Goal: Transaction & Acquisition: Obtain resource

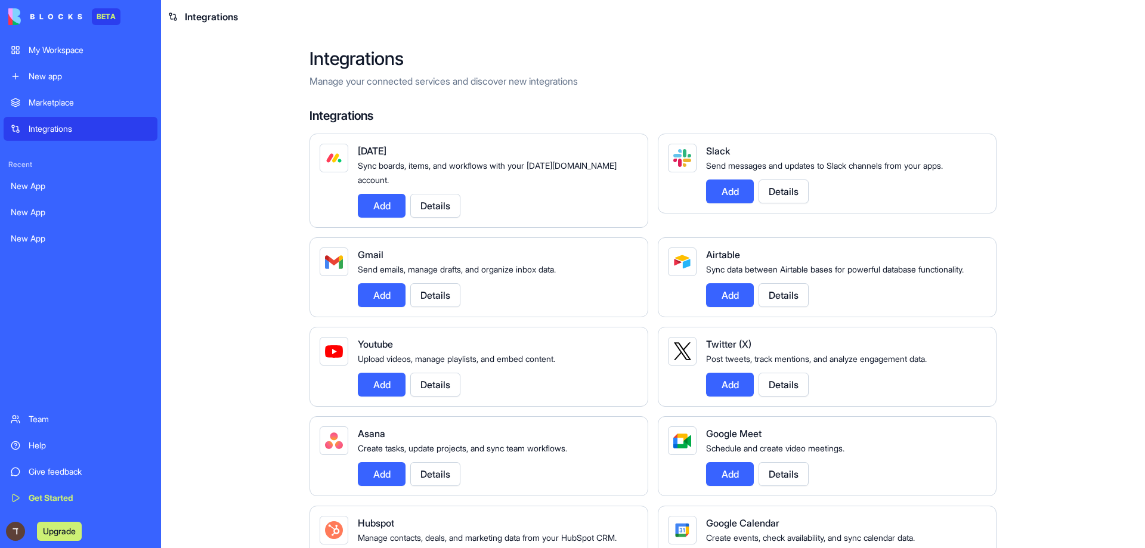
click at [45, 112] on link "Marketplace" at bounding box center [81, 103] width 154 height 24
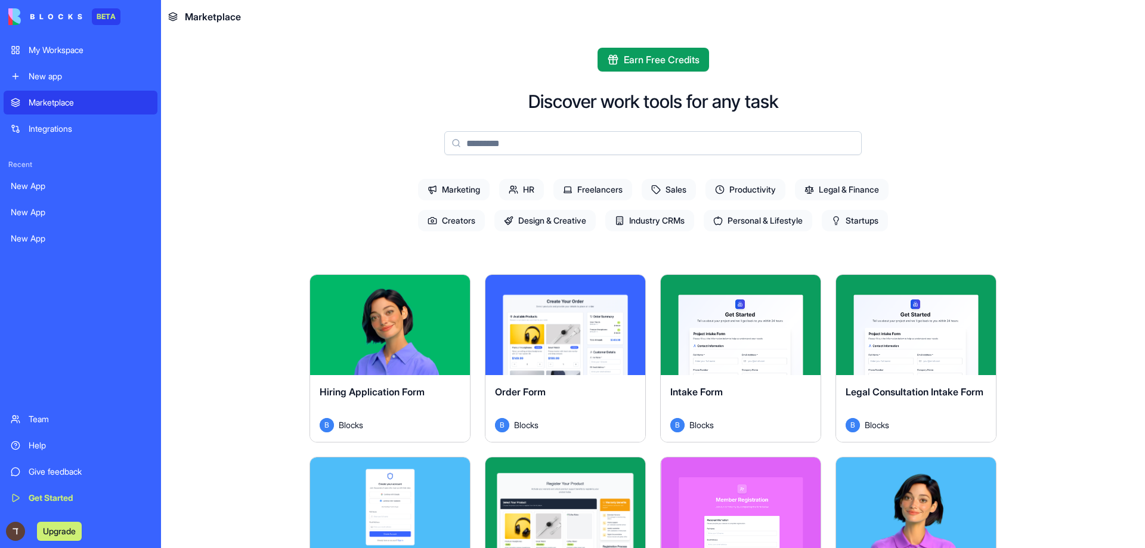
click at [51, 78] on div "New app" at bounding box center [90, 76] width 122 height 12
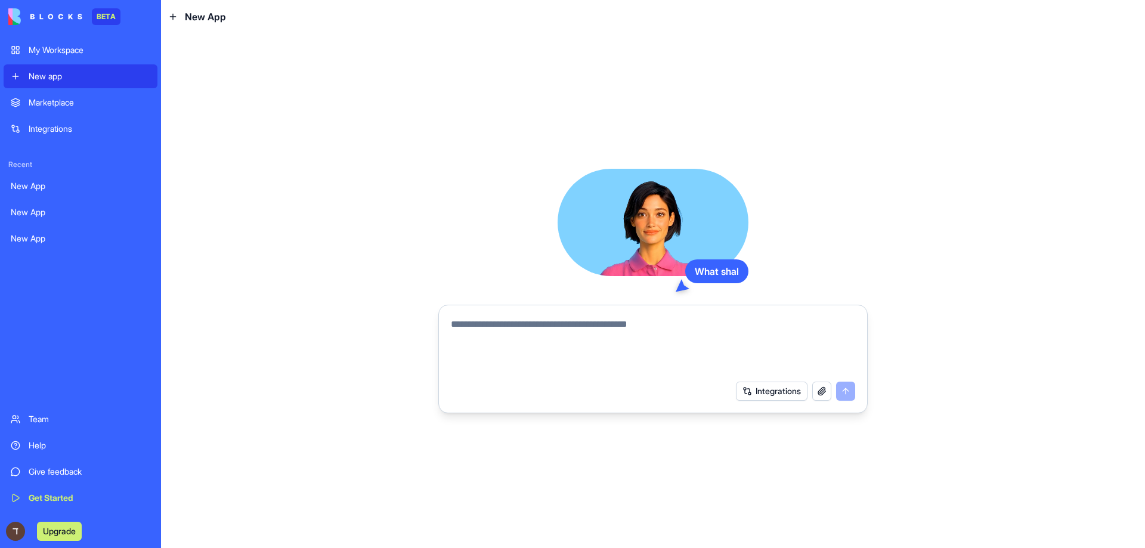
click at [57, 103] on div "Marketplace" at bounding box center [90, 103] width 122 height 12
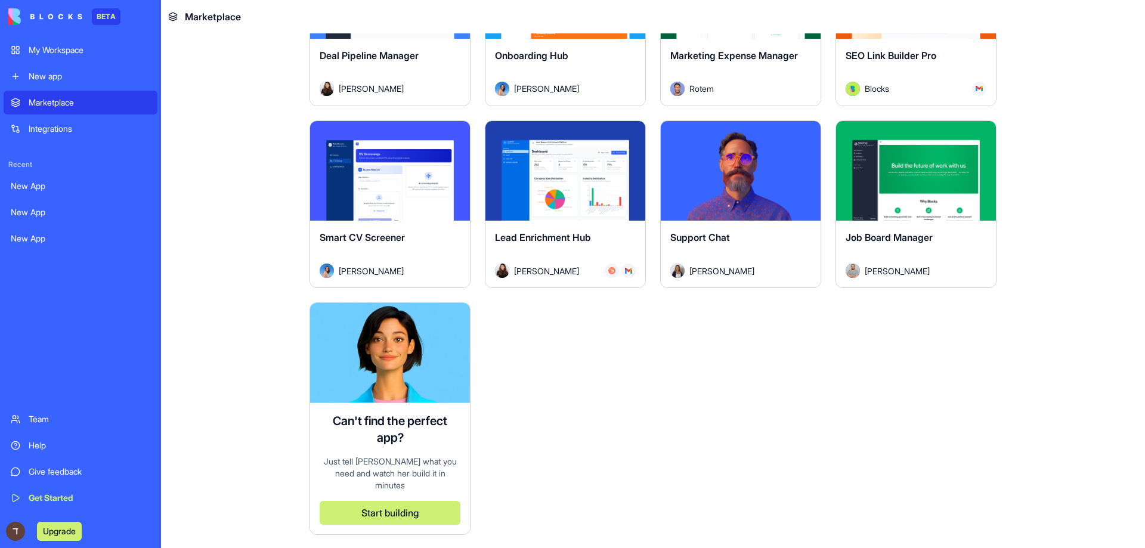
scroll to position [3280, 0]
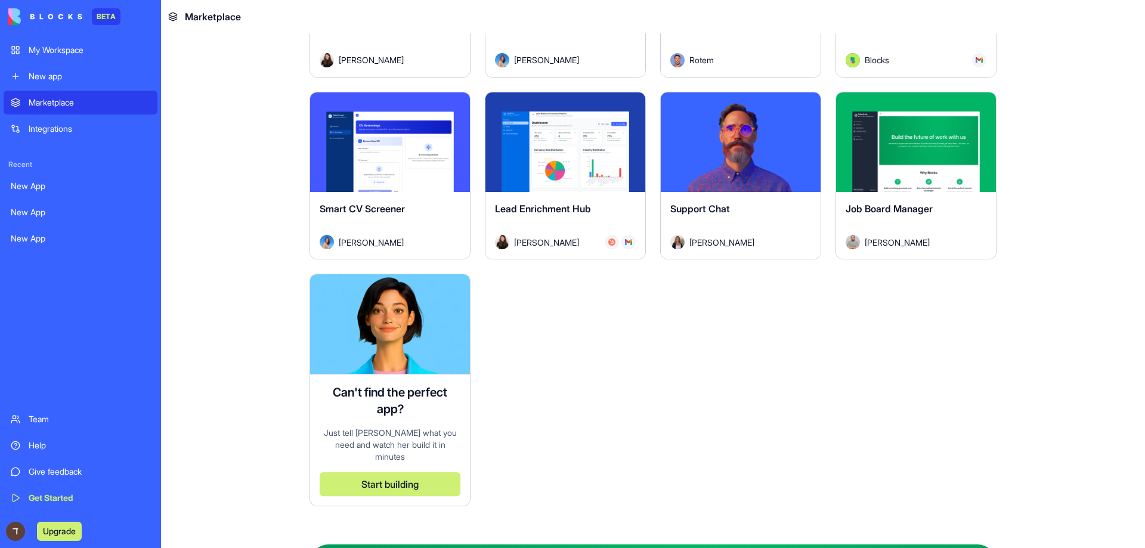
click at [721, 239] on div "[PERSON_NAME]" at bounding box center [740, 242] width 141 height 14
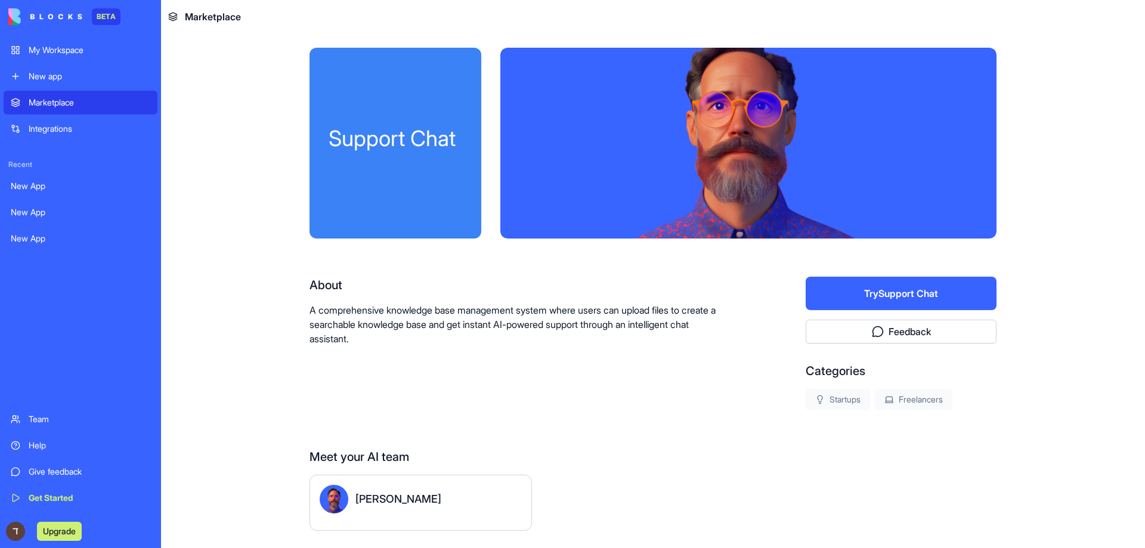
click at [985, 307] on button "Try Support Chat" at bounding box center [901, 293] width 191 height 33
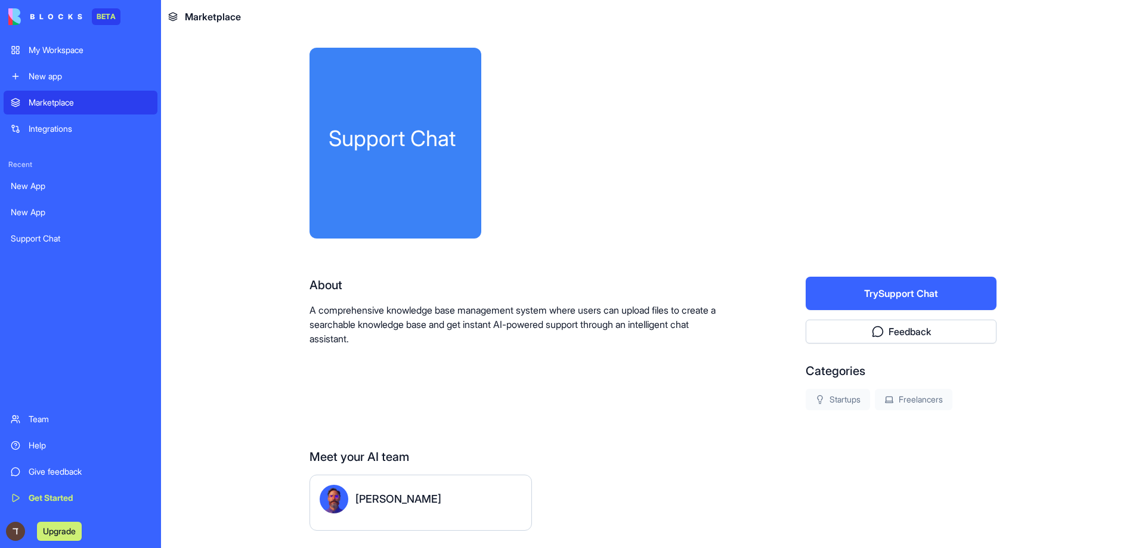
click at [17, 74] on link "New app" at bounding box center [81, 76] width 154 height 24
